Goal: Information Seeking & Learning: Find specific fact

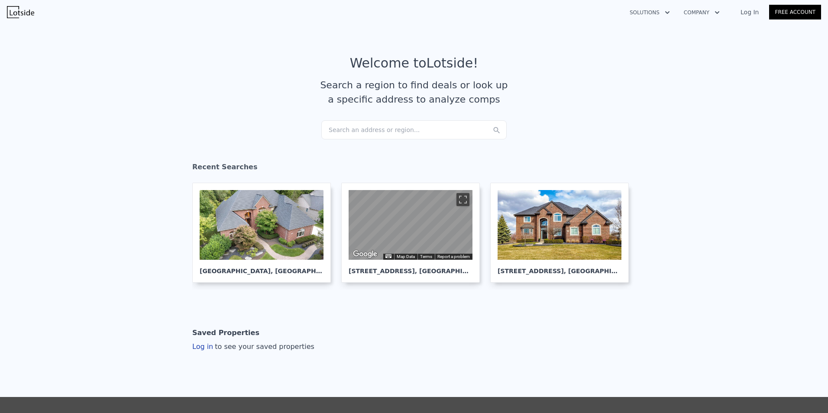
drag, startPoint x: 357, startPoint y: 124, endPoint x: 345, endPoint y: 131, distance: 13.4
click at [345, 131] on div "Search an address or region..." at bounding box center [413, 129] width 185 height 19
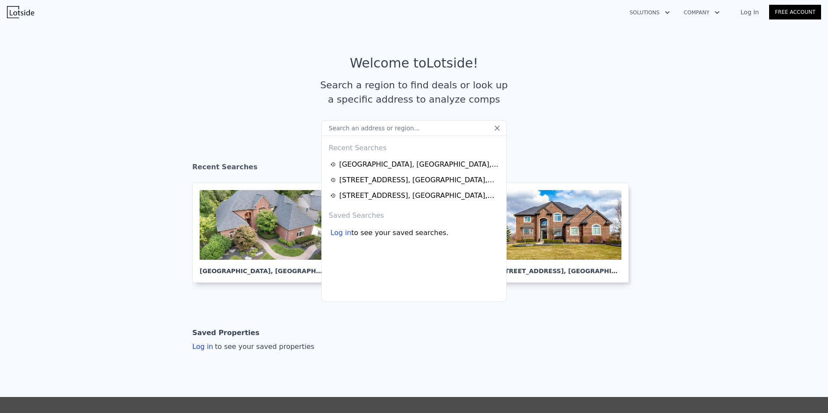
drag, startPoint x: 354, startPoint y: 135, endPoint x: 354, endPoint y: 128, distance: 6.9
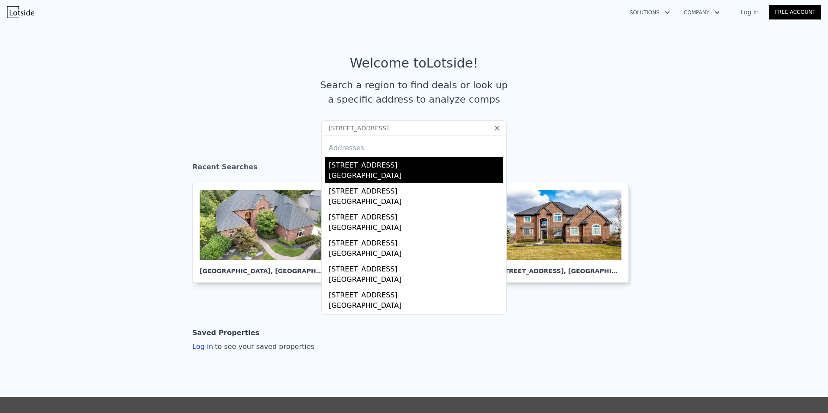
type input "[STREET_ADDRESS]"
click at [412, 164] on div "[STREET_ADDRESS]" at bounding box center [416, 164] width 174 height 14
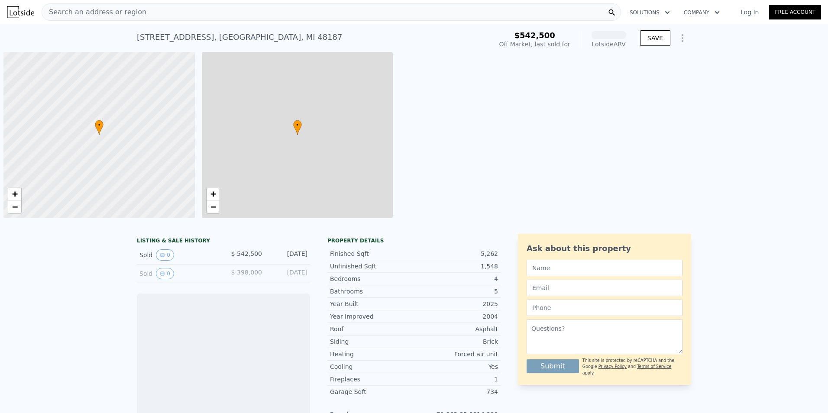
scroll to position [0, 3]
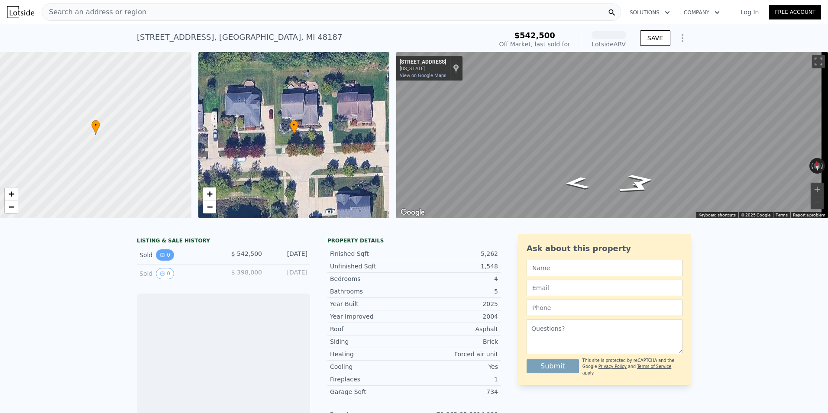
click at [161, 257] on icon "View historical data" at bounding box center [162, 254] width 3 height 3
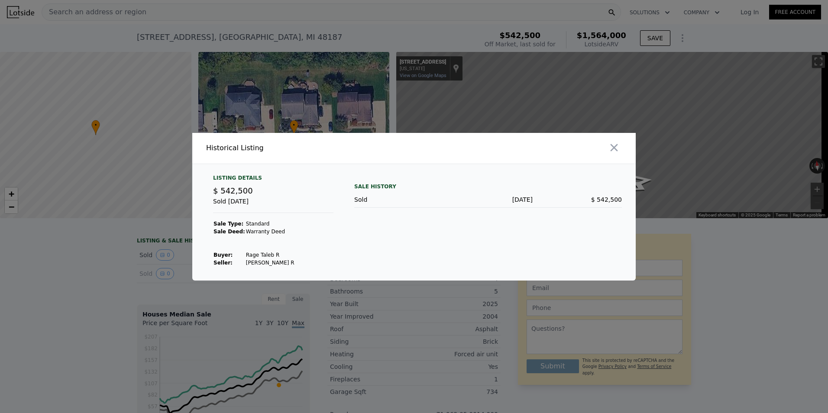
click at [255, 255] on td "Rage Taleb R" at bounding box center [269, 255] width 49 height 8
drag, startPoint x: 255, startPoint y: 255, endPoint x: 270, endPoint y: 250, distance: 15.5
click at [270, 250] on td at bounding box center [269, 247] width 49 height 8
drag, startPoint x: 271, startPoint y: 254, endPoint x: 228, endPoint y: 255, distance: 42.4
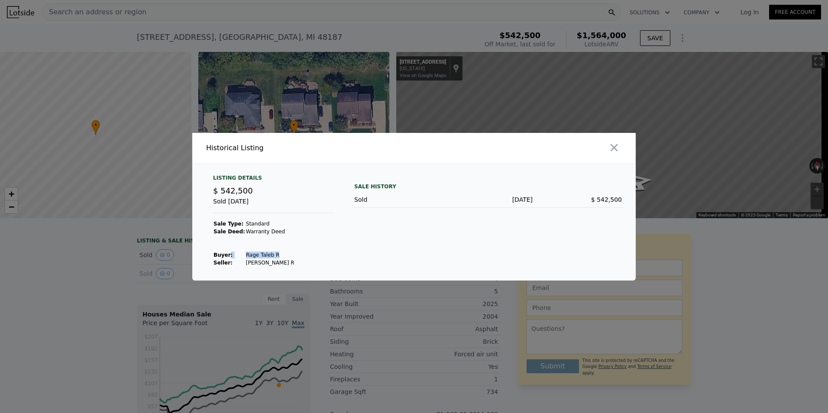
click at [228, 255] on tr "Buyer : Rage Taleb R" at bounding box center [254, 255] width 82 height 8
drag, startPoint x: 228, startPoint y: 255, endPoint x: 283, endPoint y: 251, distance: 54.7
click at [283, 251] on div "Listing Details $ 542,500 Sold Jan 24, 2023 Sale Type: Standard Sale Deed: Warr…" at bounding box center [273, 220] width 134 height 92
click at [251, 256] on td "Rage Taleb R" at bounding box center [269, 255] width 49 height 8
click at [257, 255] on td "Rage Taleb R" at bounding box center [269, 255] width 49 height 8
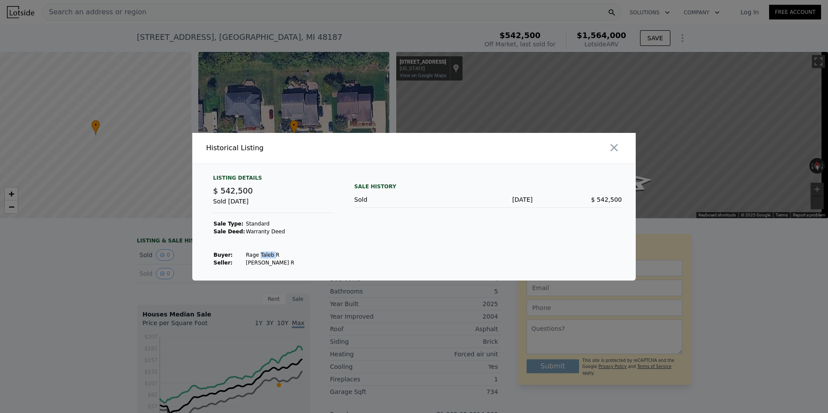
click at [257, 255] on td "Rage Taleb R" at bounding box center [269, 255] width 49 height 8
copy td "Taleb"
click at [613, 145] on icon "button" at bounding box center [614, 148] width 12 height 12
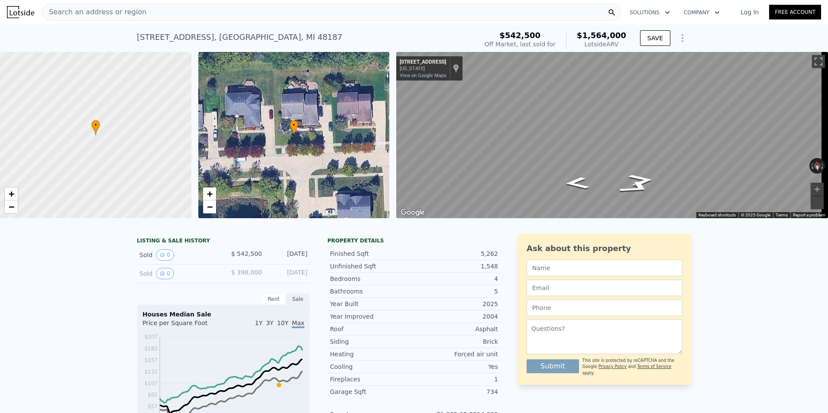
click at [318, 154] on div "• + −" at bounding box center [293, 135] width 191 height 166
click at [827, 149] on html "Search an address or region Solutions Company Open main menu Log In Free Accoun…" at bounding box center [414, 206] width 828 height 413
click at [813, 158] on div "← Move left → Move right ↑ Move up ↓ Move down + Zoom in - Zoom out 46966 Grand…" at bounding box center [612, 135] width 432 height 166
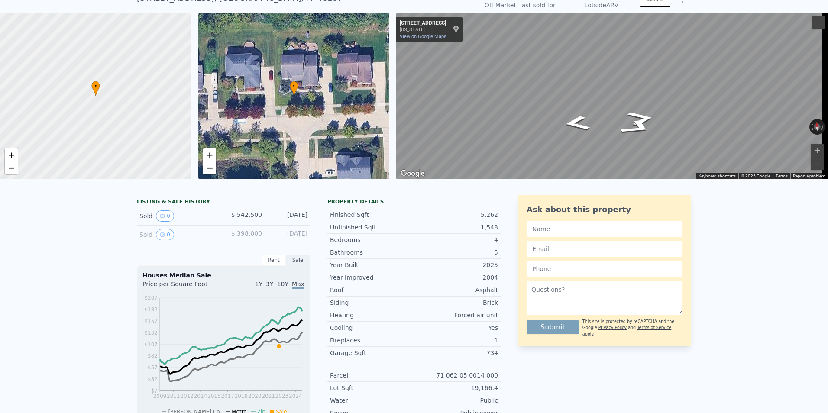
scroll to position [0, 0]
